Goal: Transaction & Acquisition: Book appointment/travel/reservation

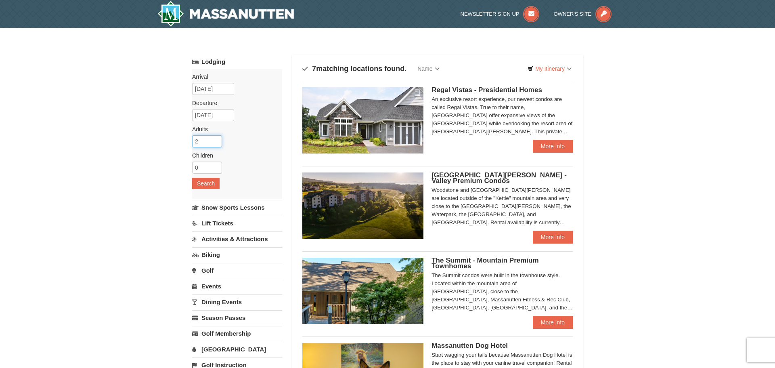
click at [209, 139] on input "2" at bounding box center [207, 141] width 30 height 12
click at [203, 166] on input "0" at bounding box center [207, 167] width 30 height 12
type input "6"
click at [221, 91] on input "[DATE]" at bounding box center [213, 89] width 42 height 12
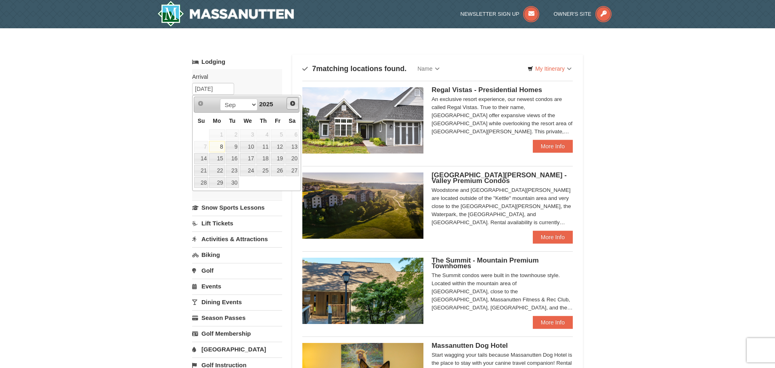
click at [294, 106] on span "Next" at bounding box center [292, 103] width 6 height 6
click at [264, 148] on link "8" at bounding box center [263, 146] width 14 height 11
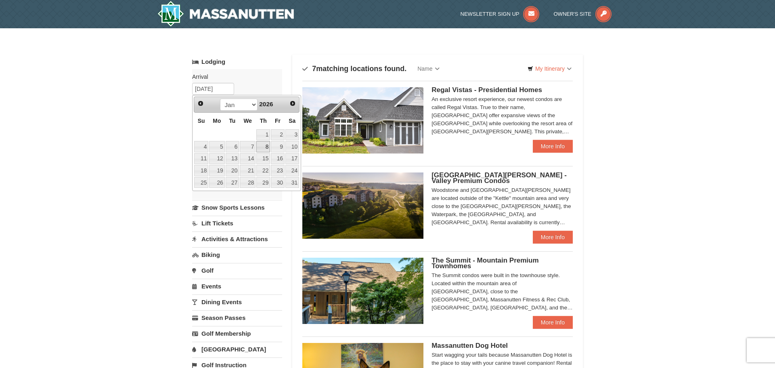
type input "[DATE]"
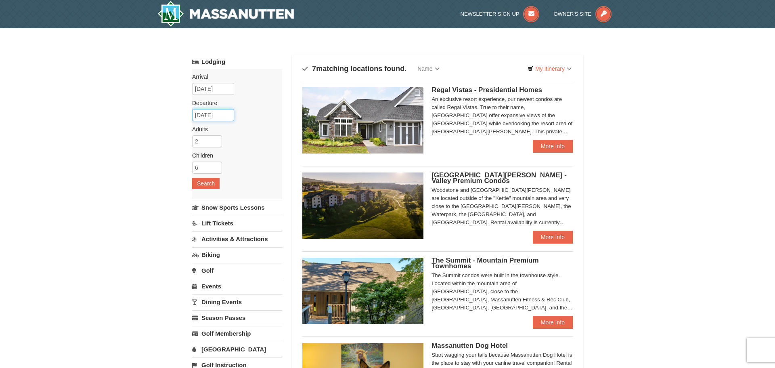
click at [210, 113] on input "[DATE]" at bounding box center [213, 115] width 42 height 12
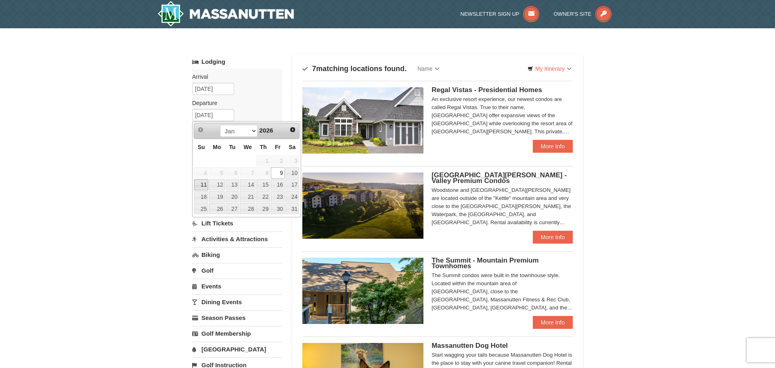
click at [205, 185] on link "11" at bounding box center [201, 184] width 14 height 11
type input "[DATE]"
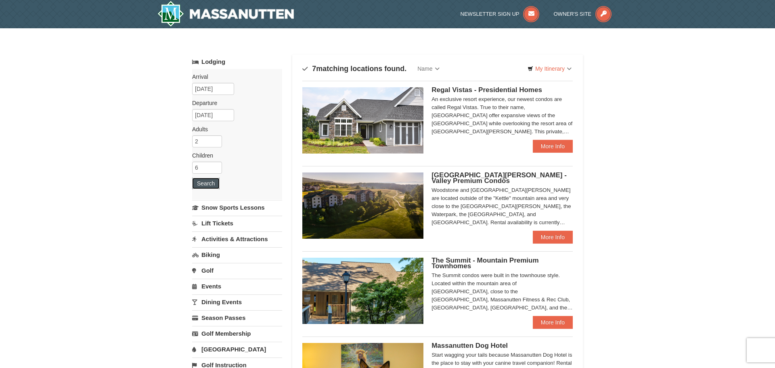
click at [212, 184] on button "Search" at bounding box center [205, 183] width 27 height 11
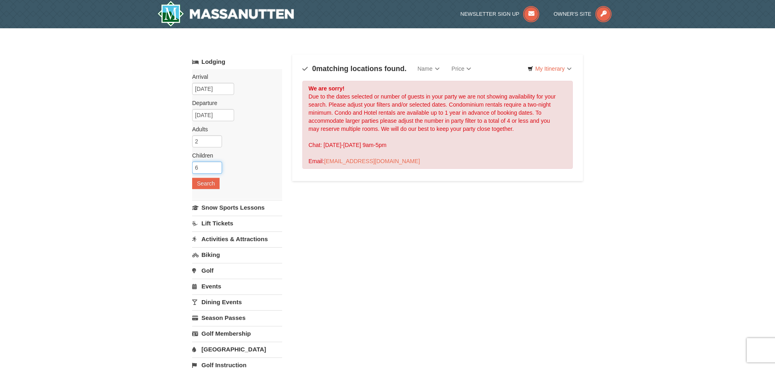
drag, startPoint x: 210, startPoint y: 165, endPoint x: 182, endPoint y: 166, distance: 28.7
click at [182, 166] on div "× Categories Map List Filter My Itinerary Questions? 1-540-289-9441 Lodging Arr…" at bounding box center [387, 258] width 775 height 460
type input "4"
click at [198, 182] on button "Search" at bounding box center [205, 183] width 27 height 11
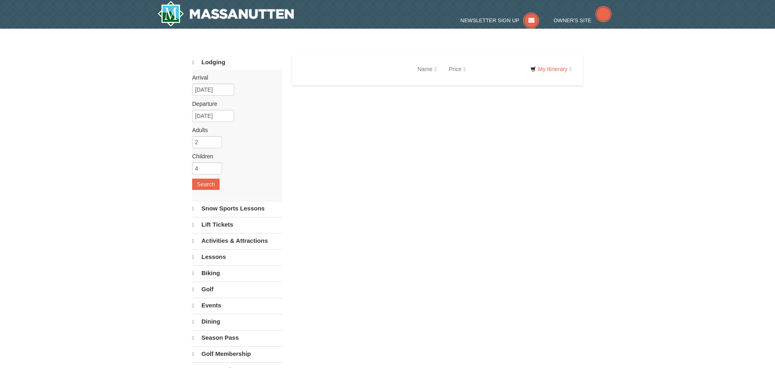
select select "9"
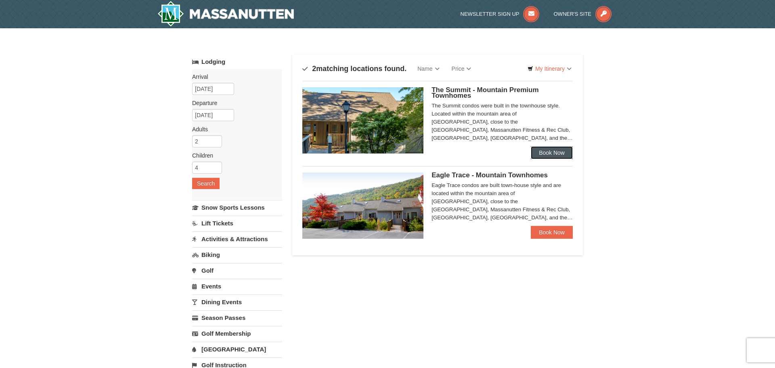
click at [544, 151] on link "Book Now" at bounding box center [552, 152] width 42 height 13
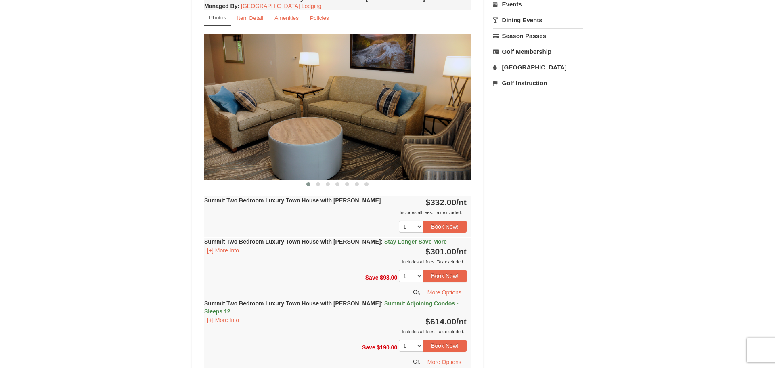
scroll to position [298, 0]
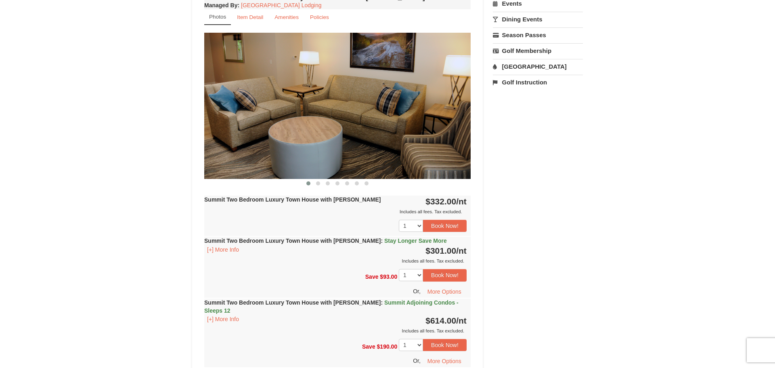
click at [452, 120] on img at bounding box center [337, 106] width 266 height 146
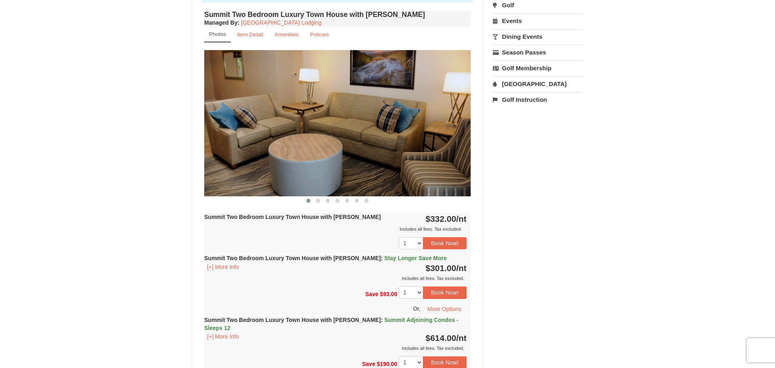
scroll to position [279, 0]
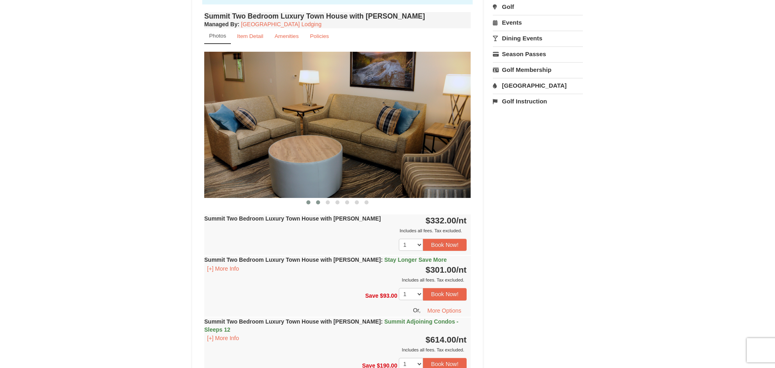
click at [318, 202] on span at bounding box center [318, 202] width 4 height 4
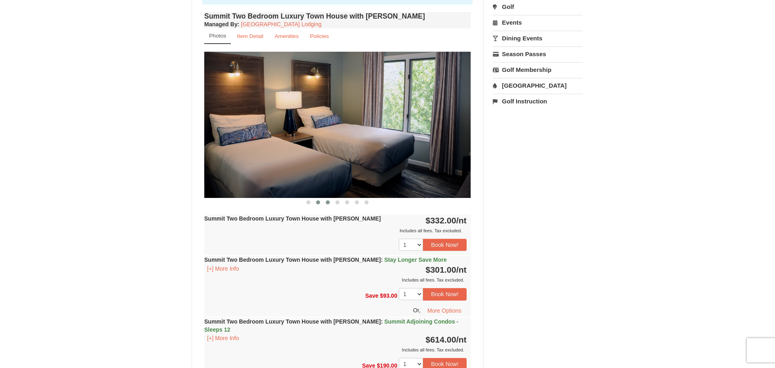
click at [328, 203] on span at bounding box center [328, 202] width 4 height 4
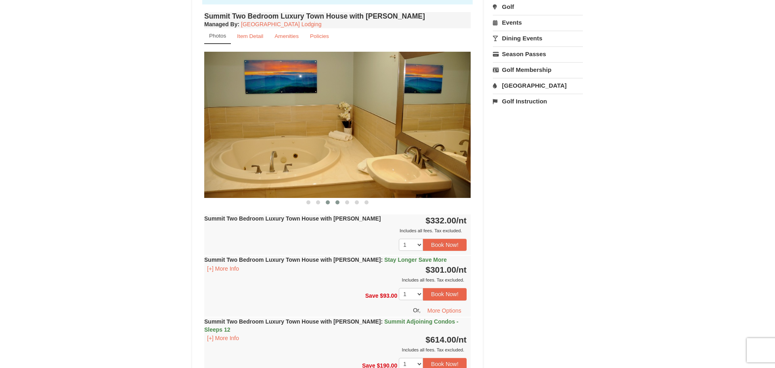
click at [336, 204] on span at bounding box center [337, 202] width 4 height 4
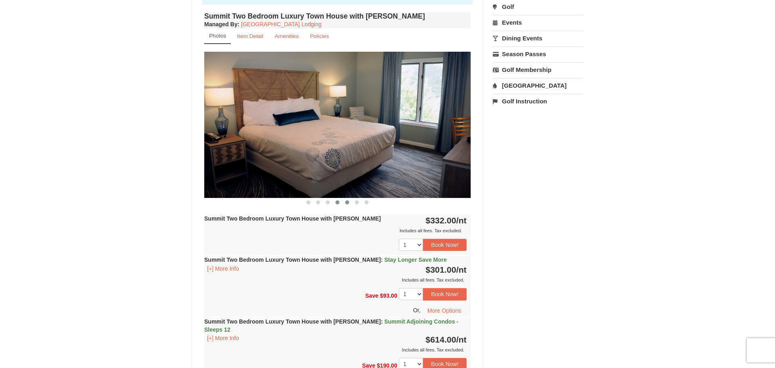
click at [346, 203] on span at bounding box center [347, 202] width 4 height 4
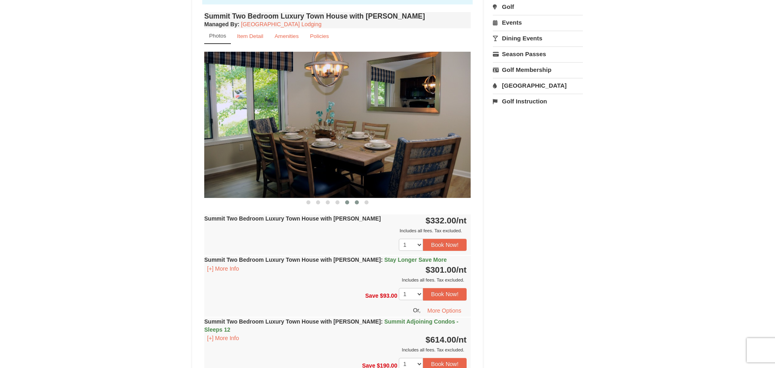
click at [353, 204] on button at bounding box center [357, 202] width 10 height 8
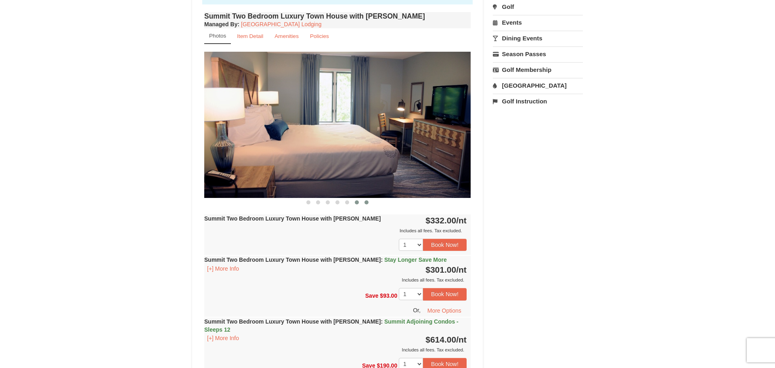
click at [366, 204] on span at bounding box center [366, 202] width 4 height 4
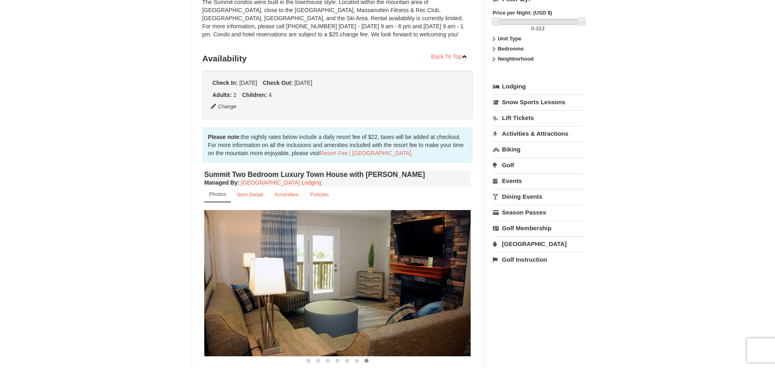
scroll to position [0, 0]
